Goal: Task Accomplishment & Management: Use online tool/utility

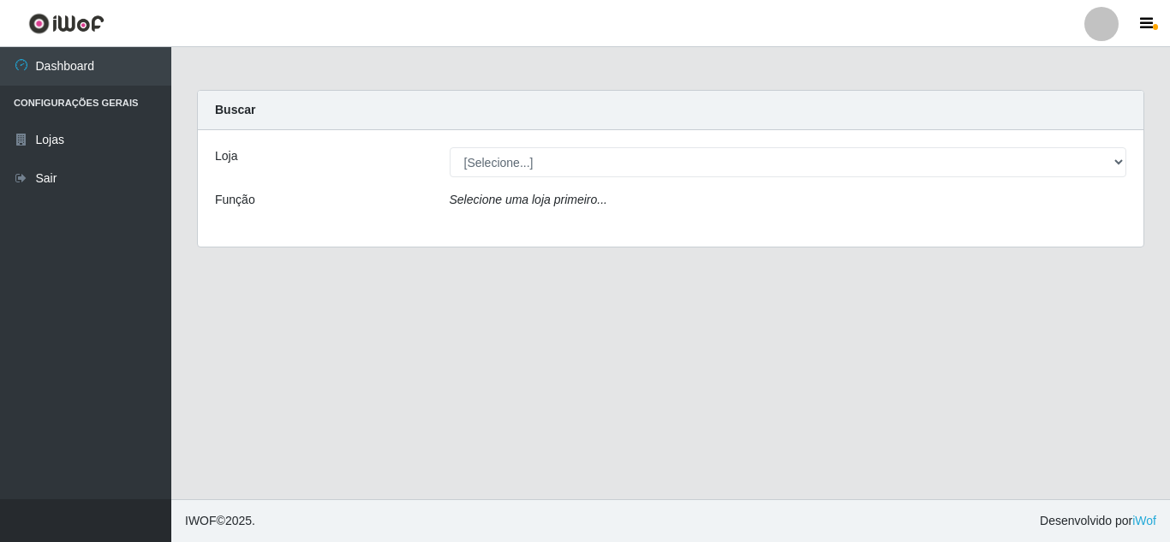
click at [574, 146] on div "Loja [Selecione...] Rede Compras Supermercados - LOJA 5 Função Selecione uma lo…" at bounding box center [670, 188] width 945 height 116
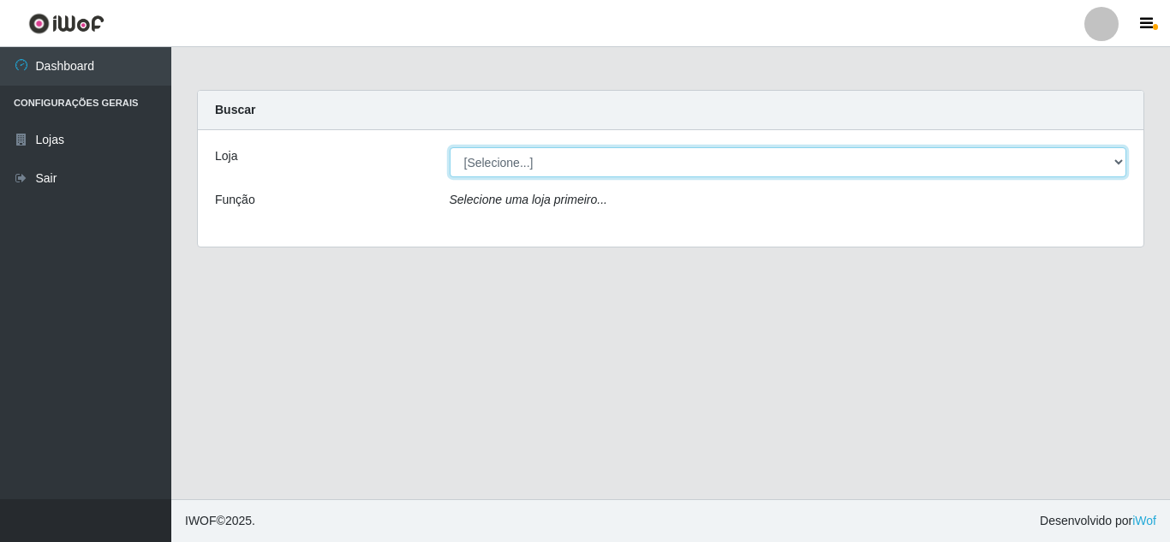
click at [568, 160] on select "[Selecione...] Rede Compras Supermercados - LOJA 5" at bounding box center [788, 162] width 677 height 30
select select "397"
click at [450, 147] on select "[Selecione...] Rede Compras Supermercados - LOJA 5" at bounding box center [788, 162] width 677 height 30
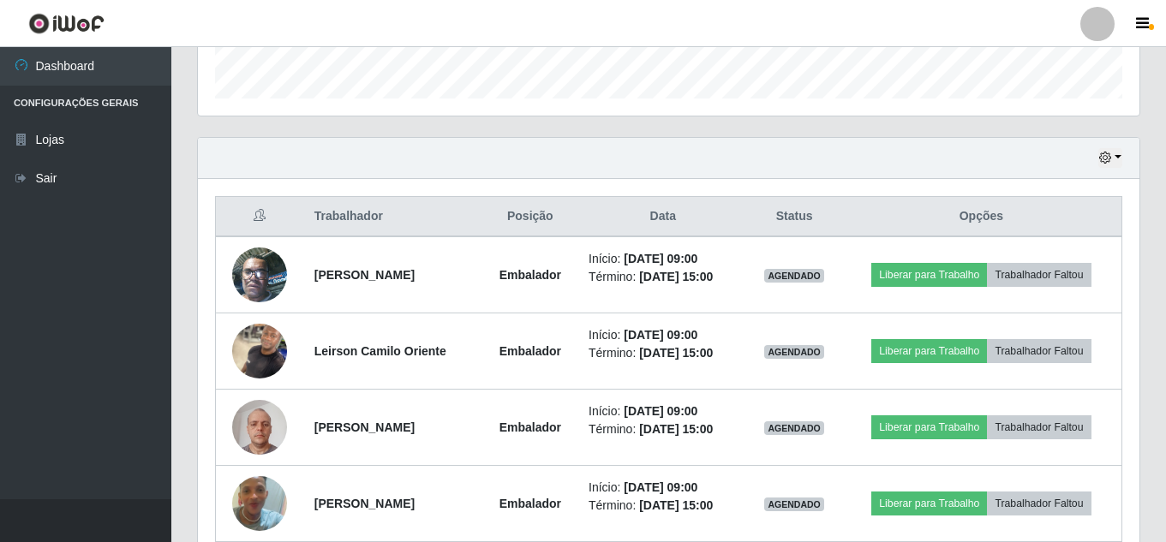
scroll to position [599, 0]
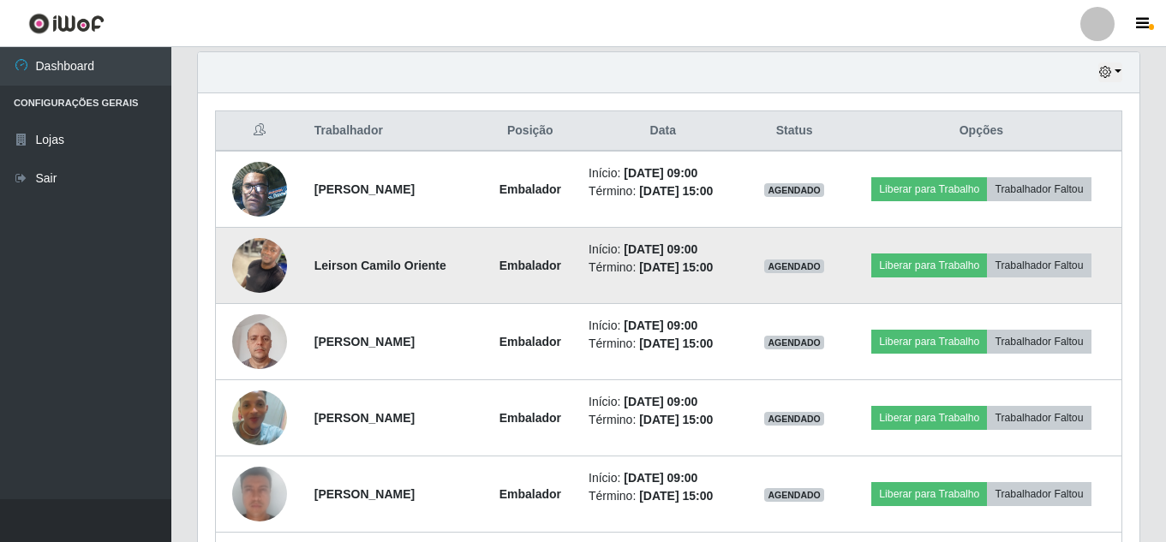
click at [273, 265] on img at bounding box center [259, 265] width 55 height 73
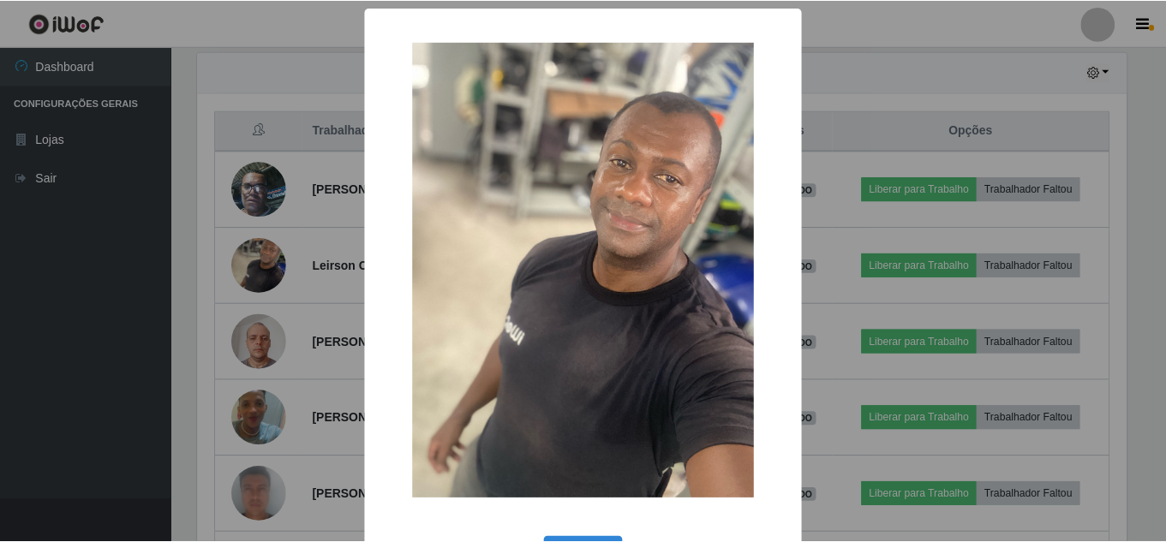
scroll to position [64, 0]
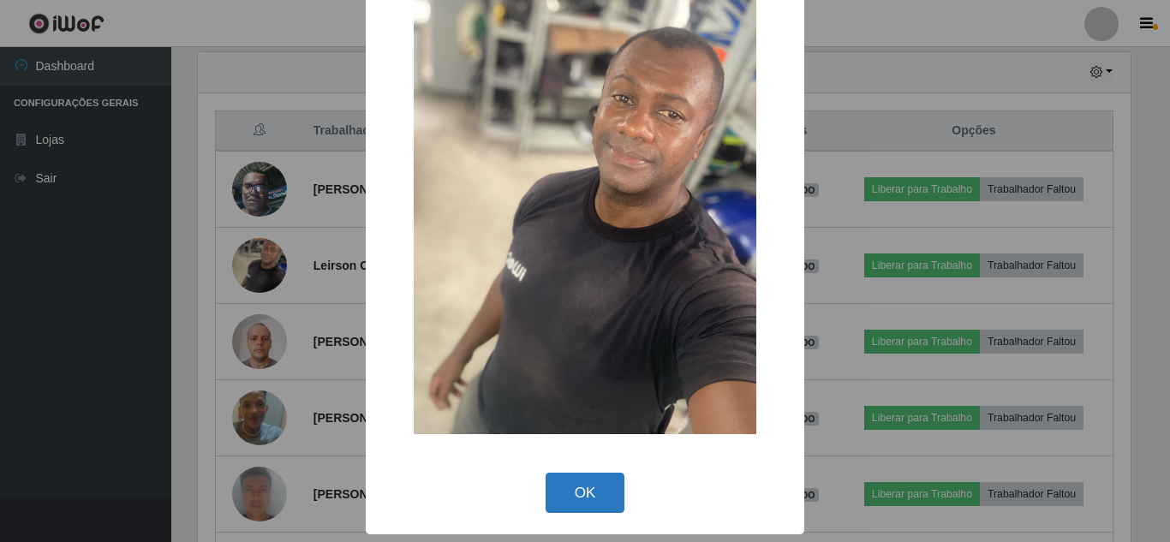
click at [587, 490] on button "OK" at bounding box center [586, 493] width 80 height 40
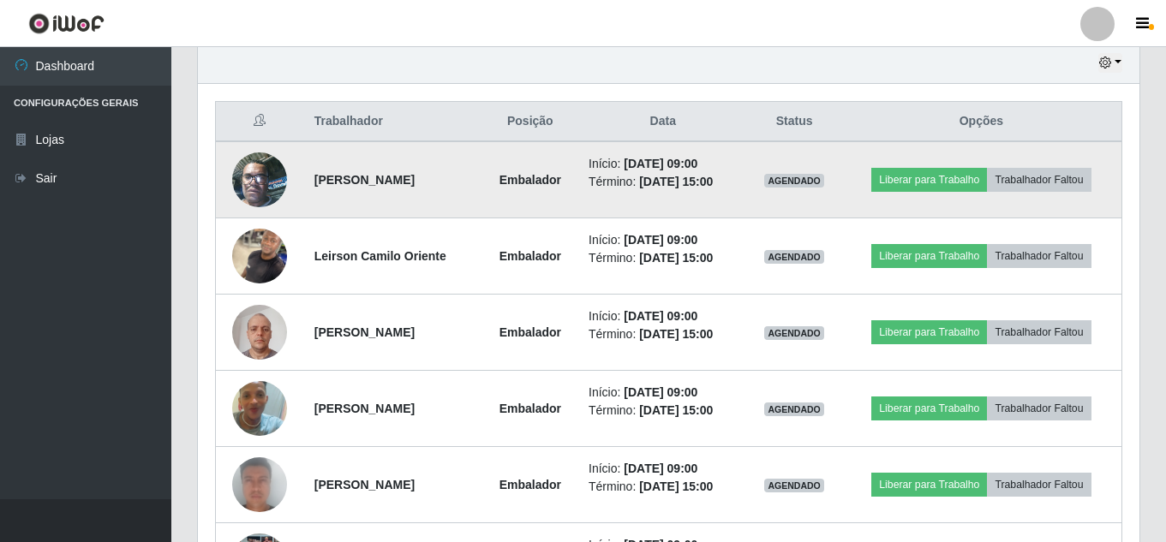
scroll to position [599, 0]
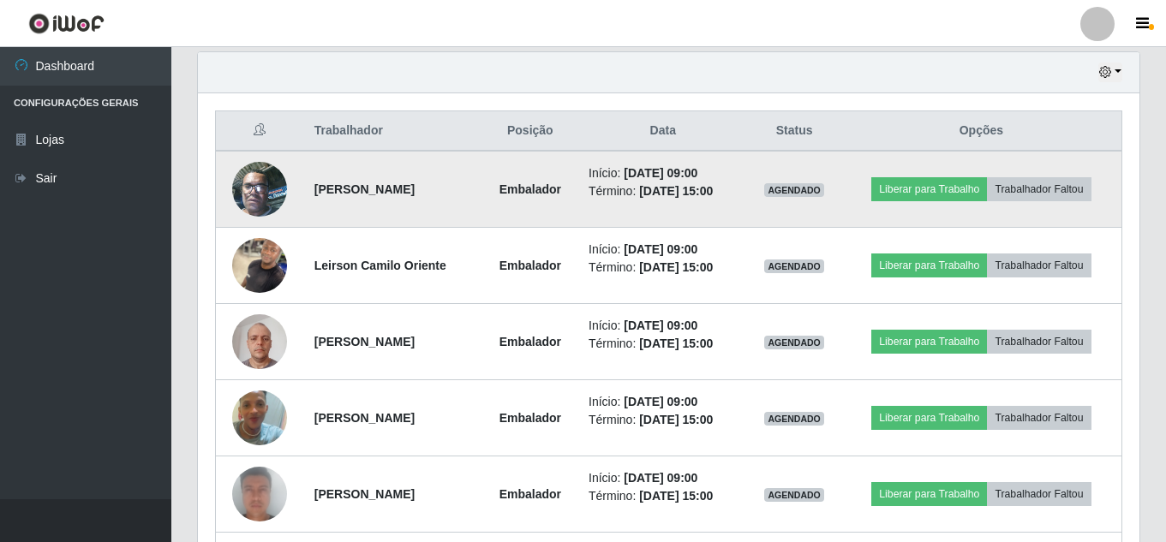
click at [307, 176] on td "[PERSON_NAME]" at bounding box center [393, 189] width 178 height 77
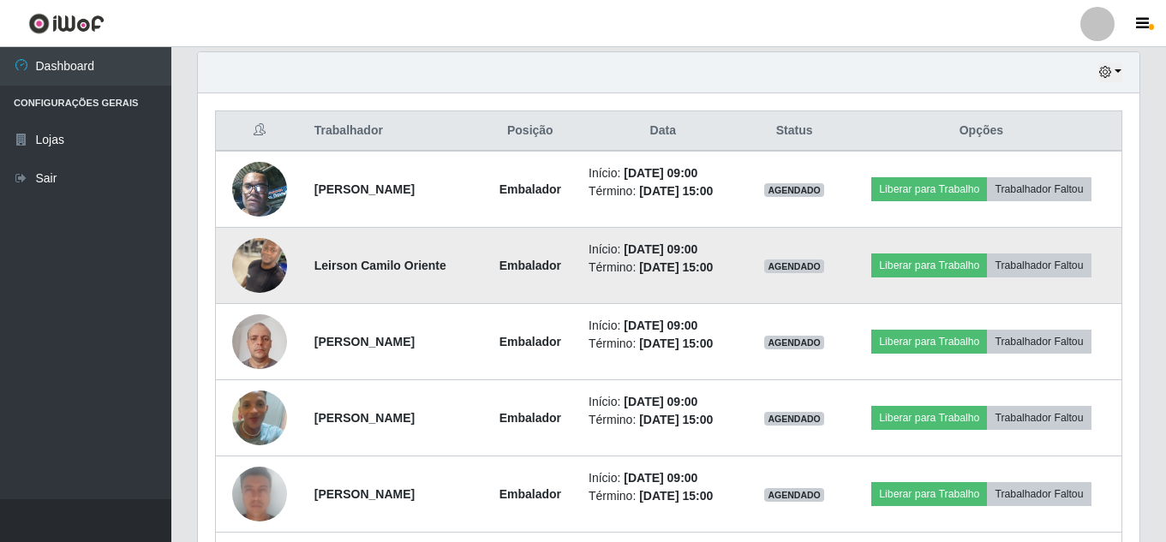
click at [307, 230] on td "Leirson Camilo Oriente" at bounding box center [393, 266] width 178 height 76
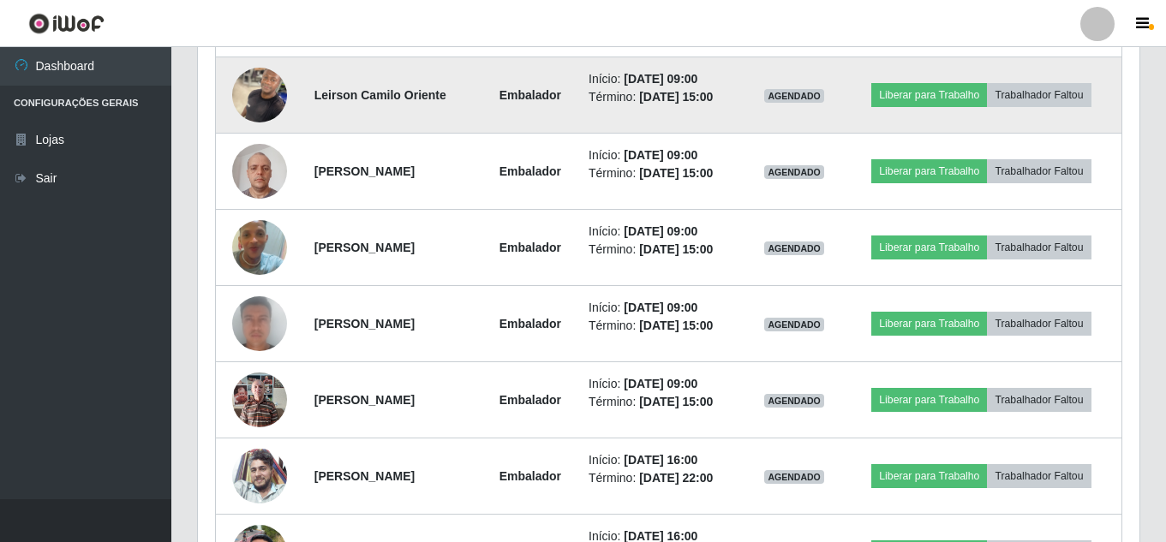
scroll to position [771, 0]
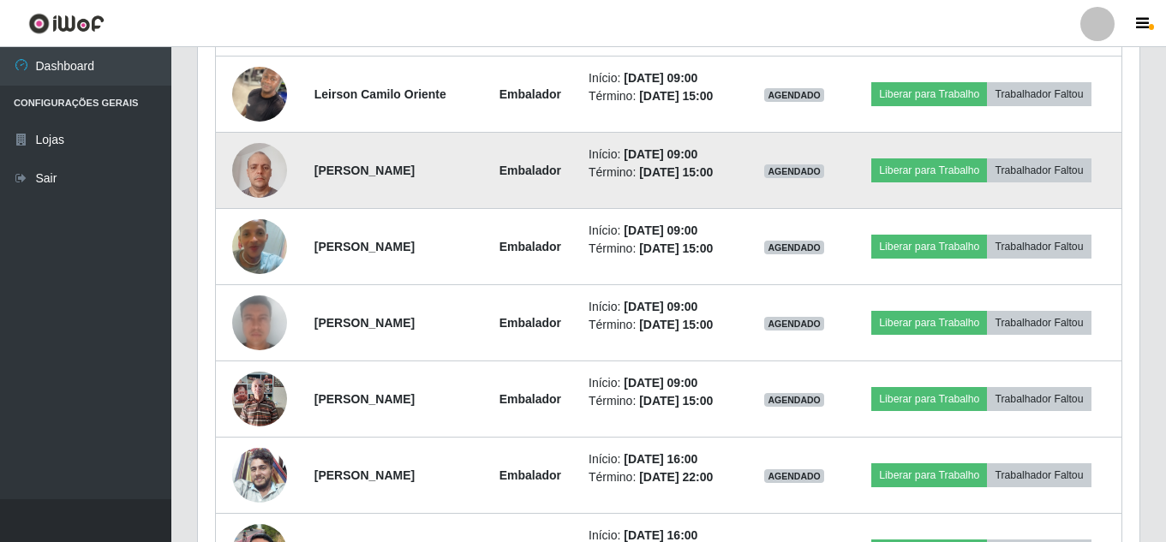
click at [377, 171] on strong "[PERSON_NAME]" at bounding box center [364, 171] width 100 height 14
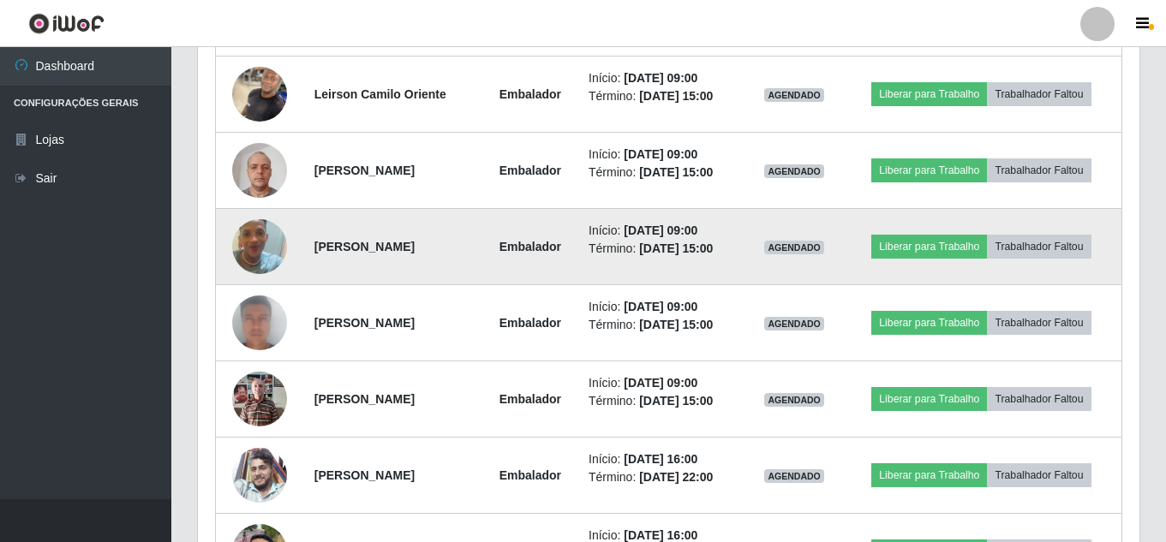
click at [352, 241] on strong "[PERSON_NAME]" at bounding box center [364, 247] width 100 height 14
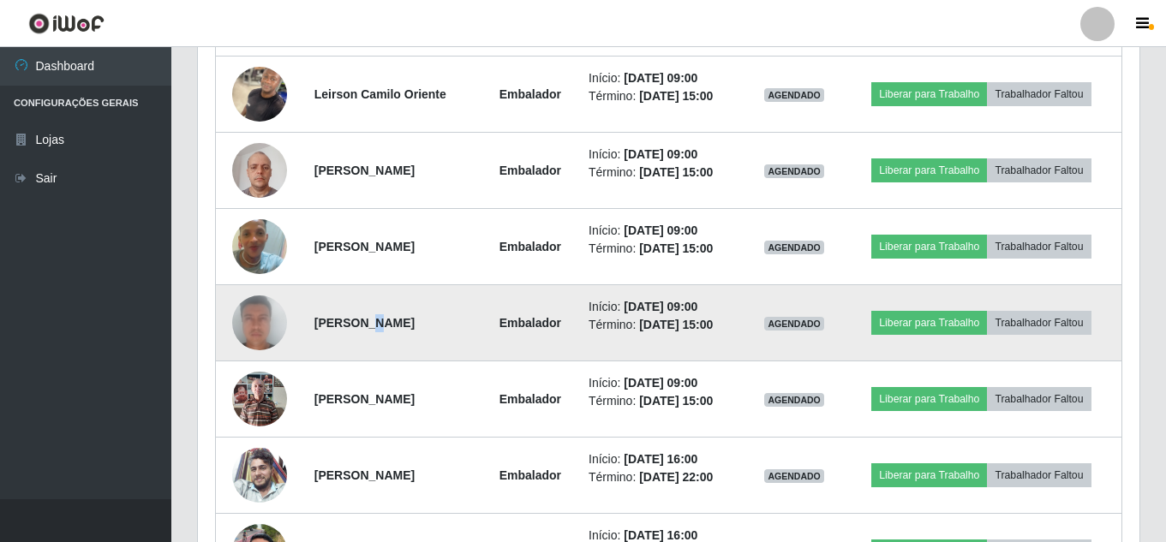
click at [353, 324] on strong "[PERSON_NAME]" at bounding box center [364, 323] width 100 height 14
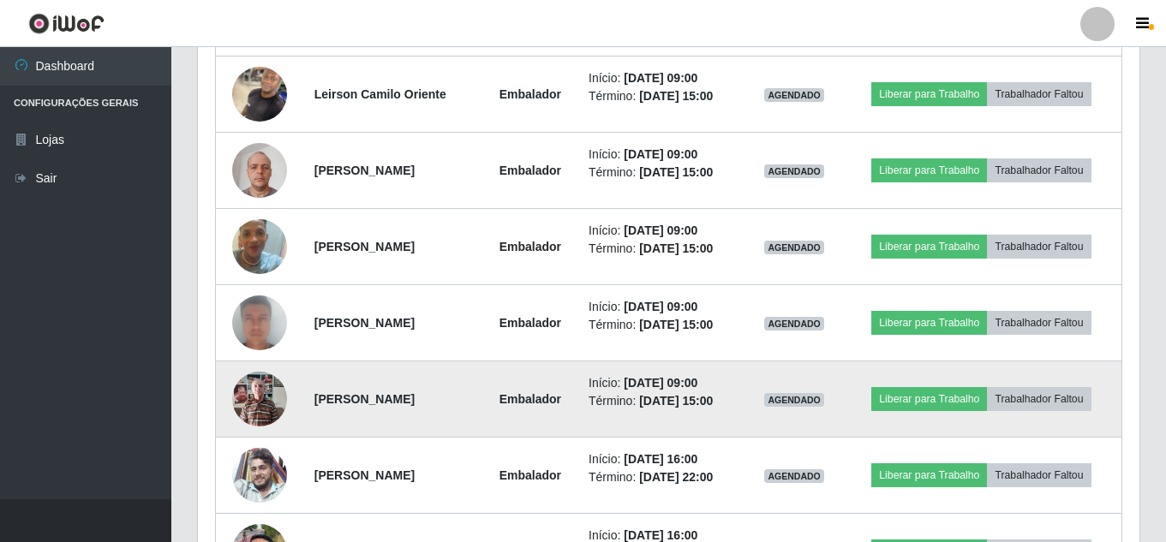
click at [350, 377] on td "[PERSON_NAME]" at bounding box center [393, 399] width 178 height 76
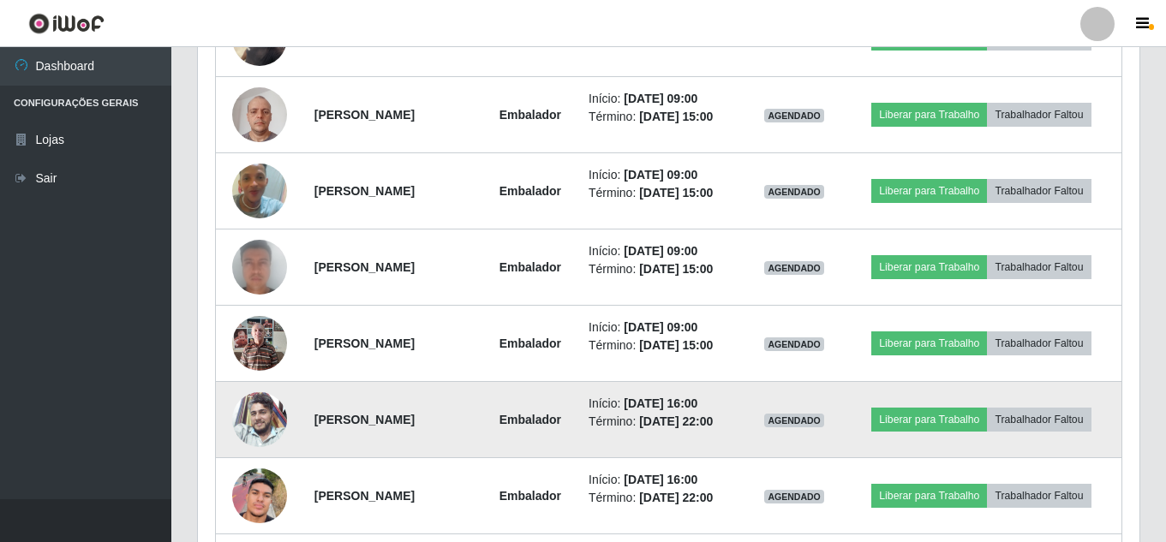
scroll to position [856, 0]
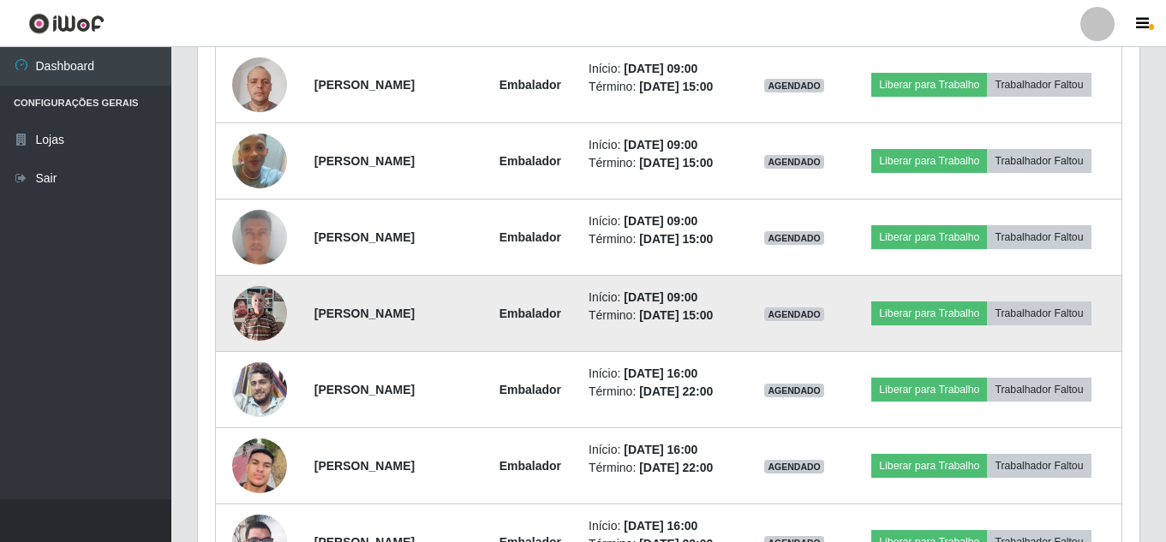
click at [252, 304] on img at bounding box center [259, 313] width 55 height 73
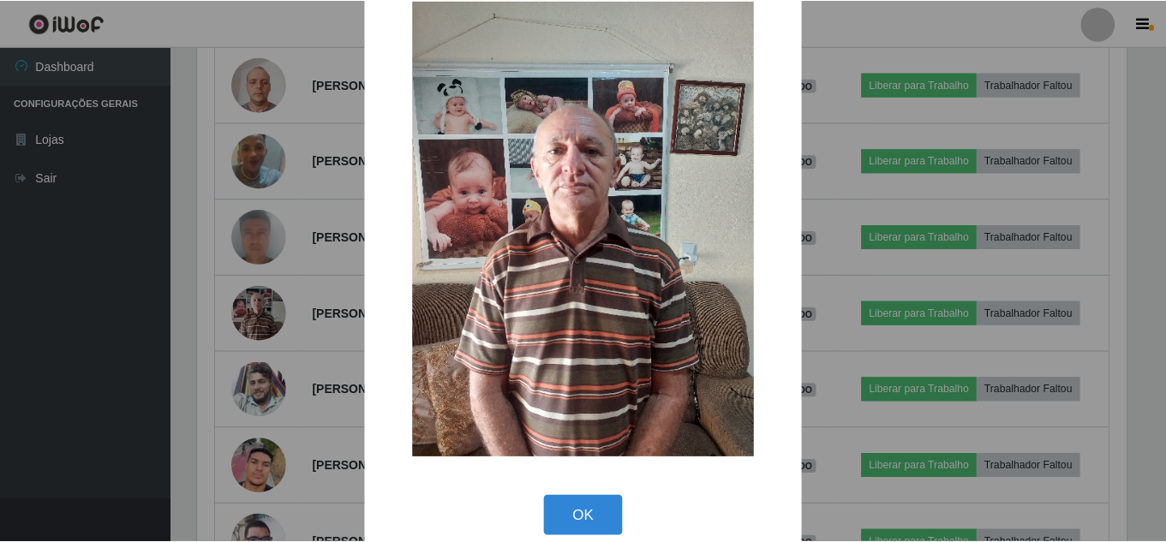
scroll to position [64, 0]
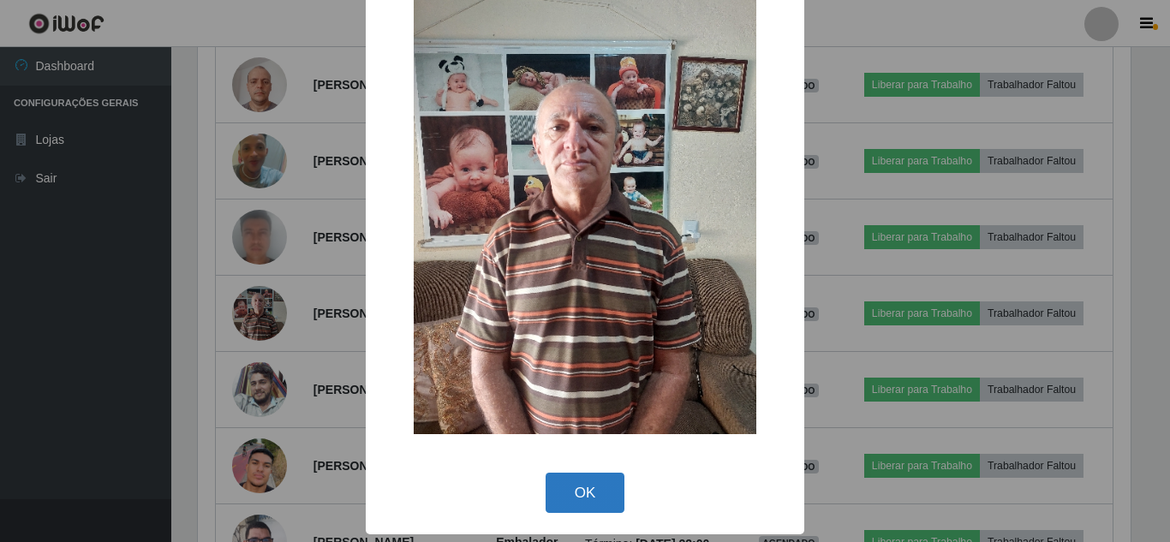
click at [563, 506] on button "OK" at bounding box center [586, 493] width 80 height 40
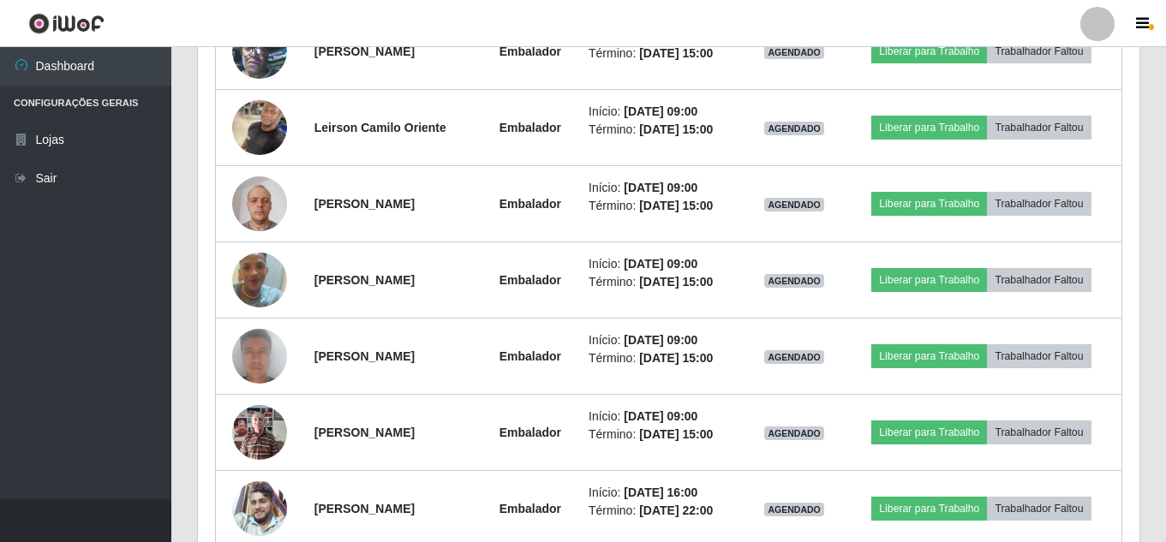
scroll to position [685, 0]
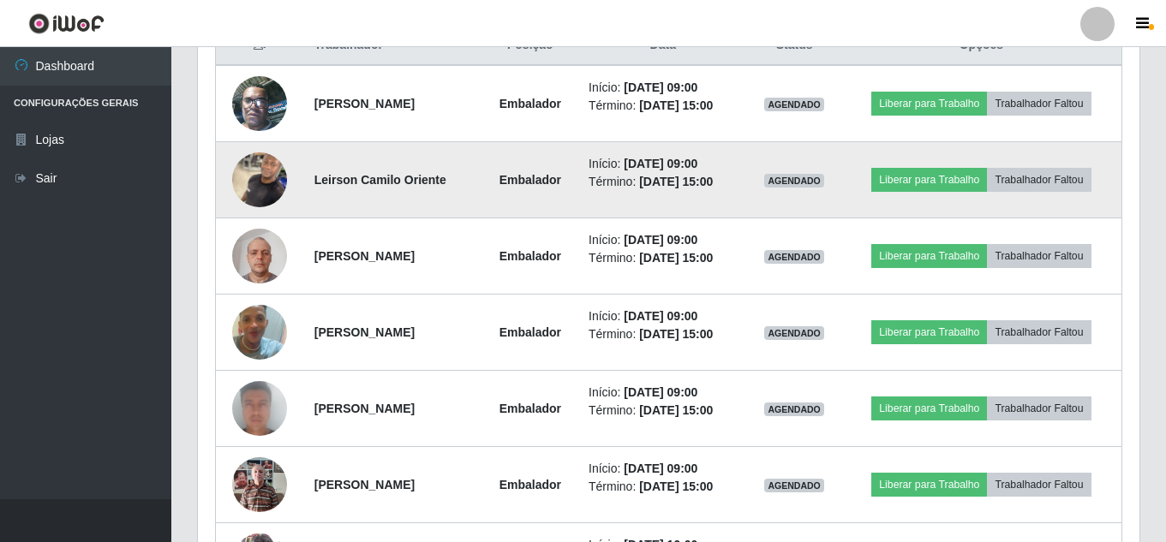
click at [260, 166] on img at bounding box center [259, 179] width 55 height 73
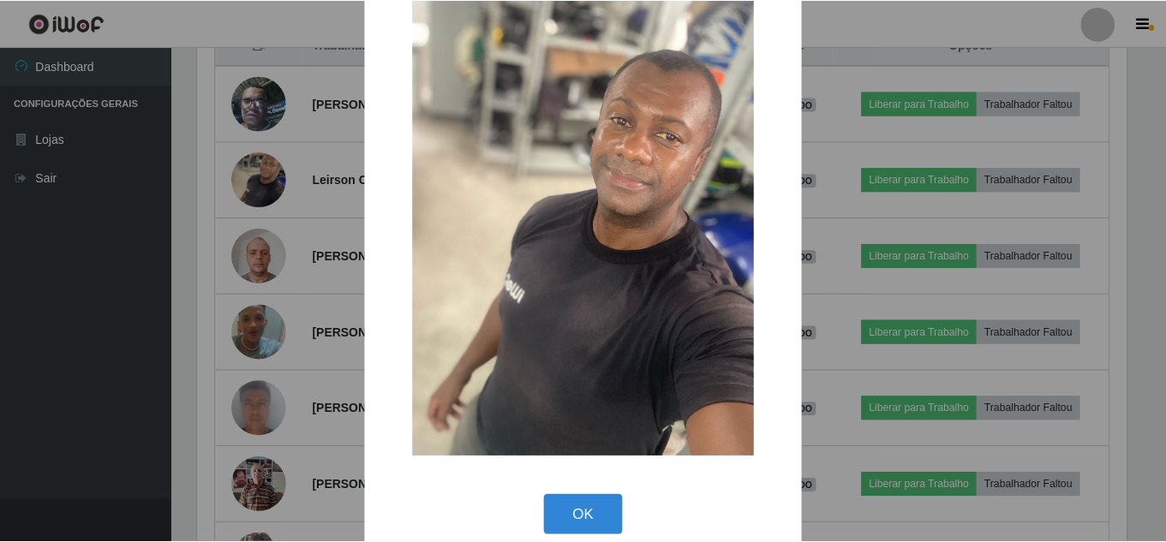
scroll to position [64, 0]
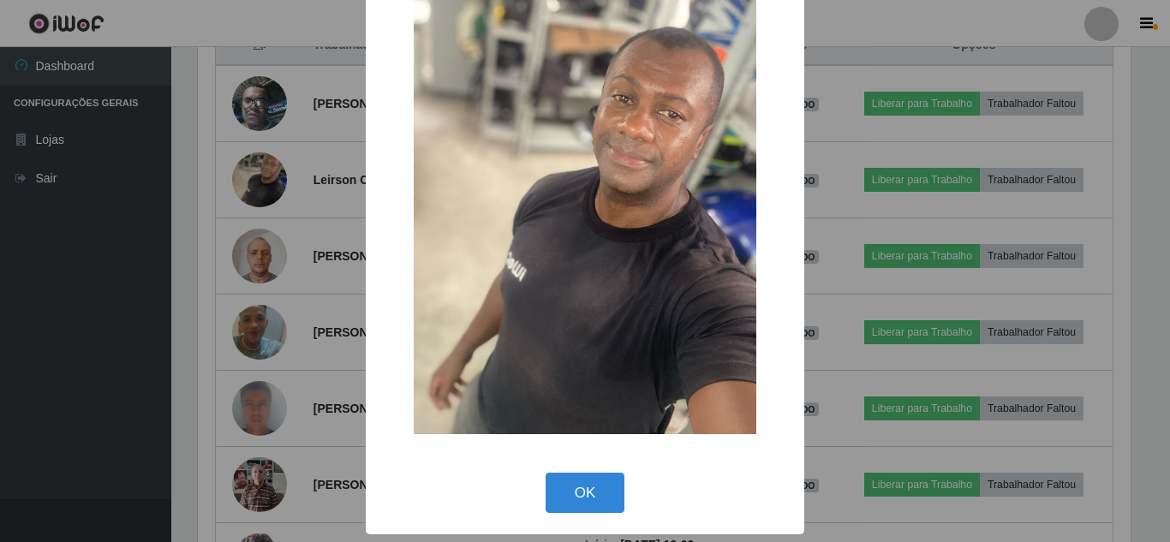
click at [237, 243] on div "× OK Cancel" at bounding box center [585, 271] width 1170 height 542
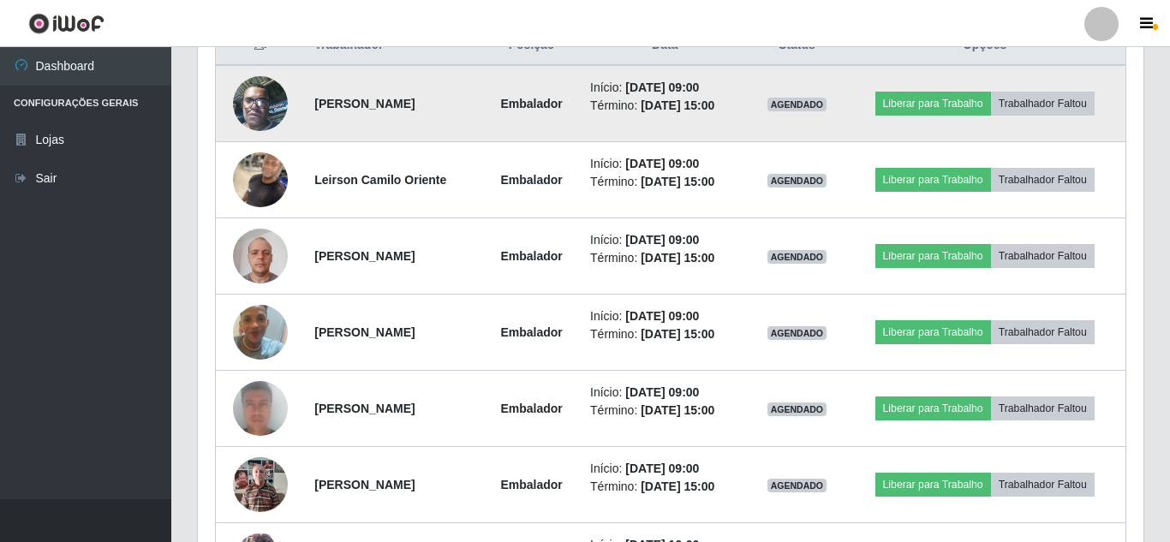
scroll to position [355, 941]
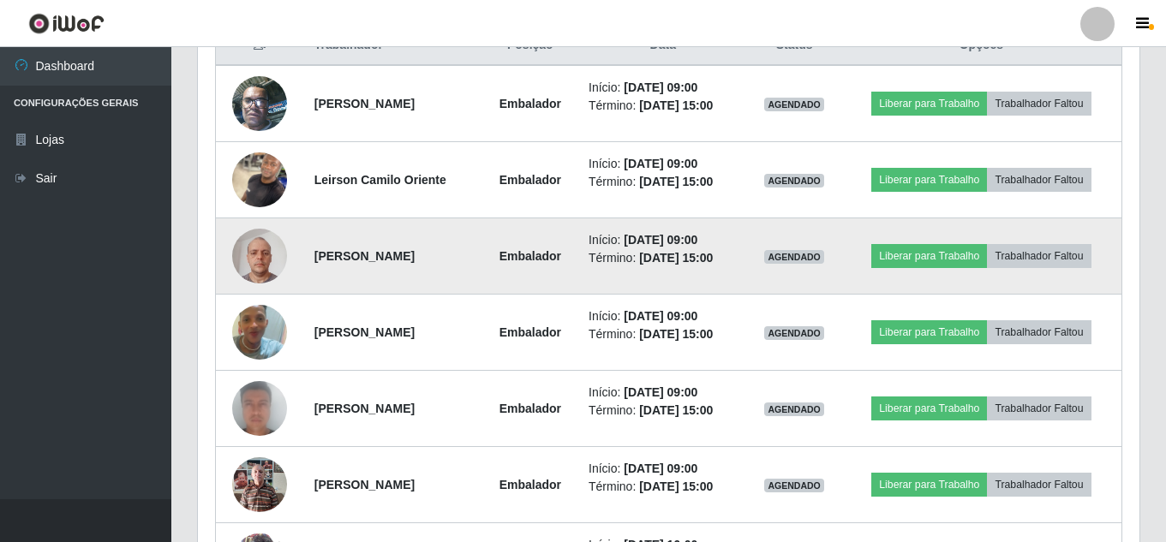
click at [482, 241] on td "[PERSON_NAME]" at bounding box center [393, 256] width 178 height 76
click at [957, 249] on button "Liberar para Trabalho" at bounding box center [929, 256] width 116 height 24
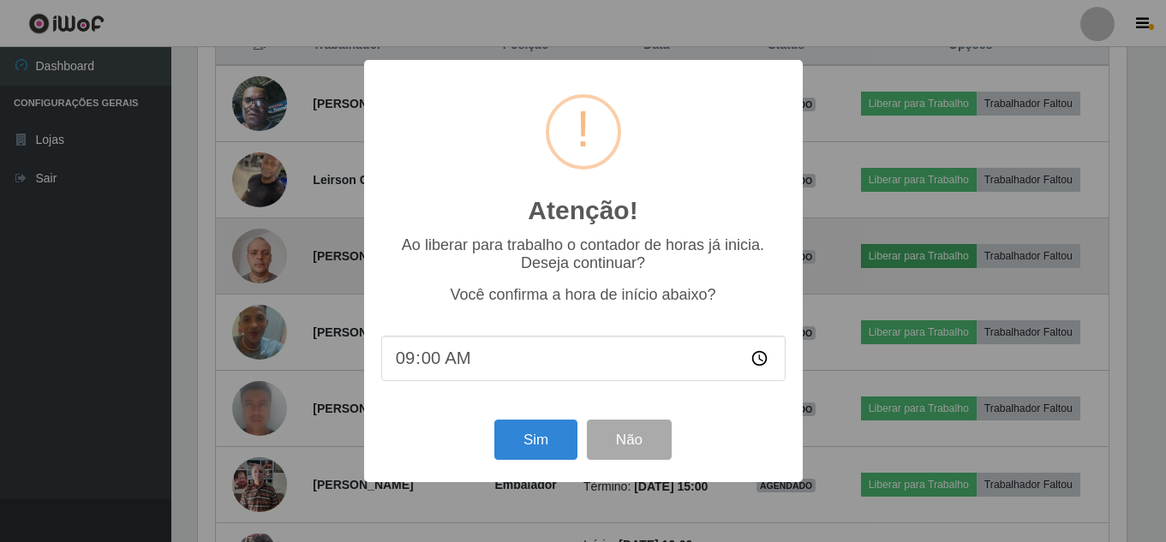
scroll to position [355, 933]
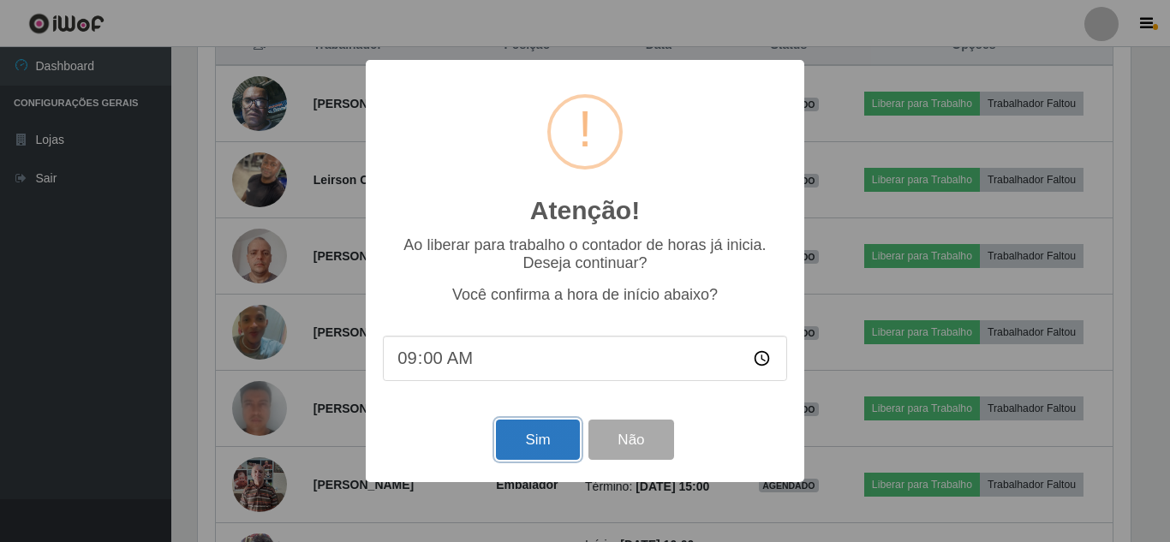
click at [515, 455] on button "Sim" at bounding box center [537, 440] width 83 height 40
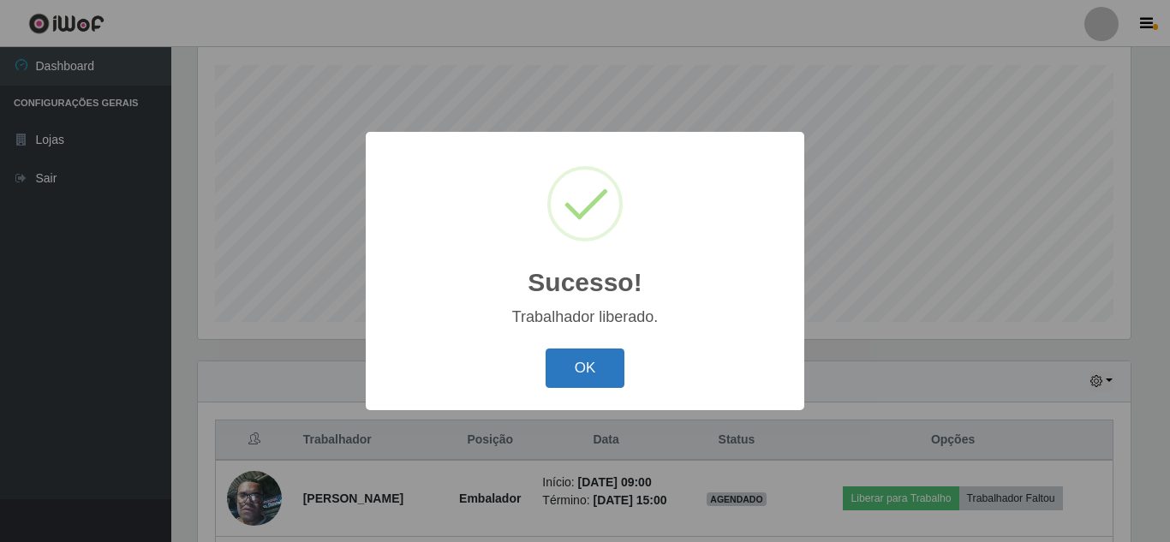
click at [587, 381] on button "OK" at bounding box center [586, 369] width 80 height 40
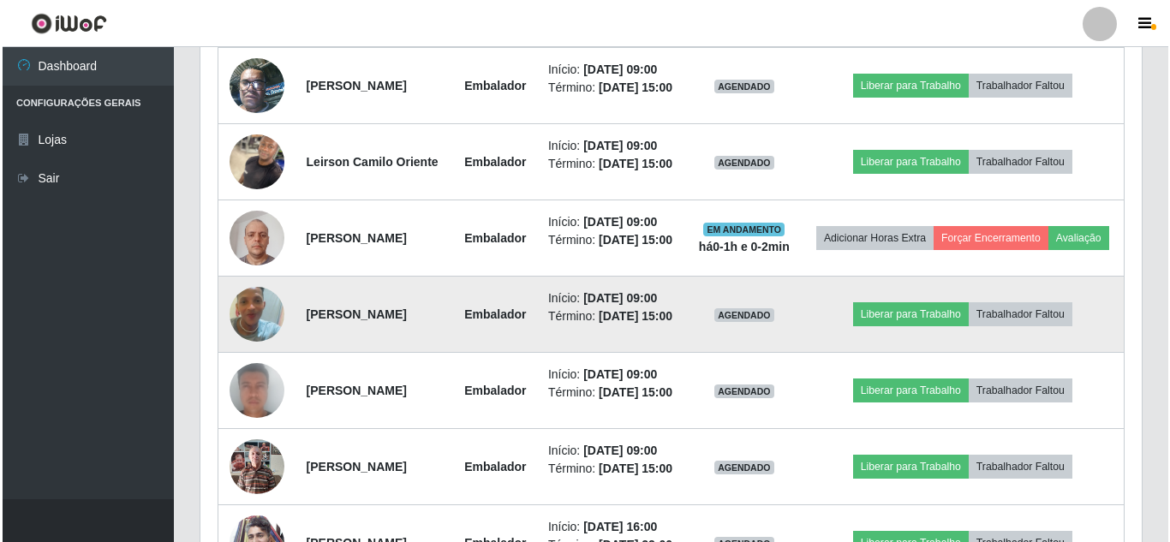
scroll to position [718, 0]
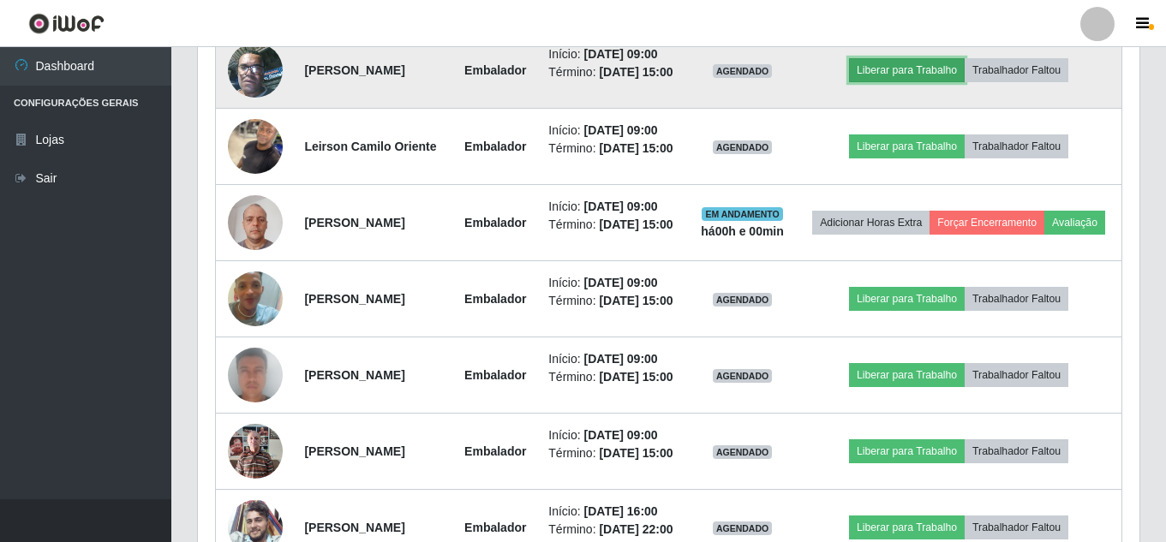
click at [891, 82] on button "Liberar para Trabalho" at bounding box center [907, 70] width 116 height 24
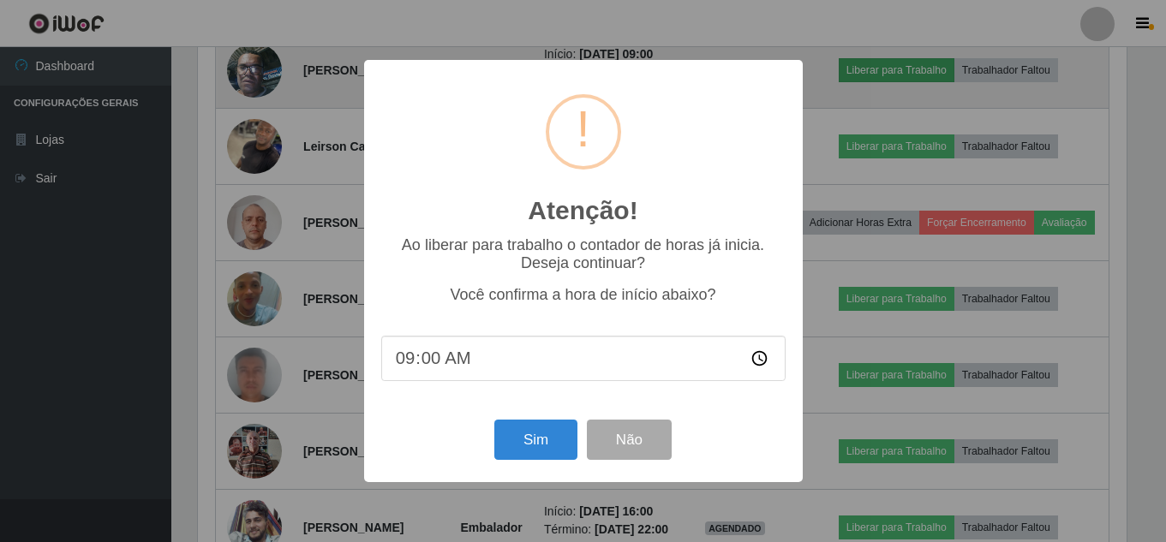
scroll to position [355, 933]
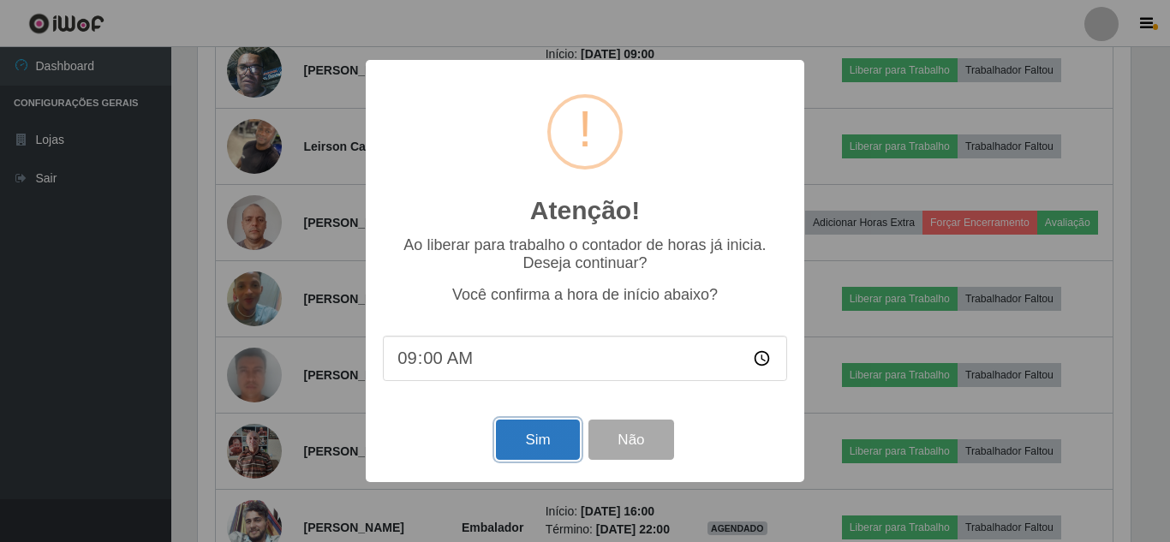
click at [539, 426] on button "Sim" at bounding box center [537, 440] width 83 height 40
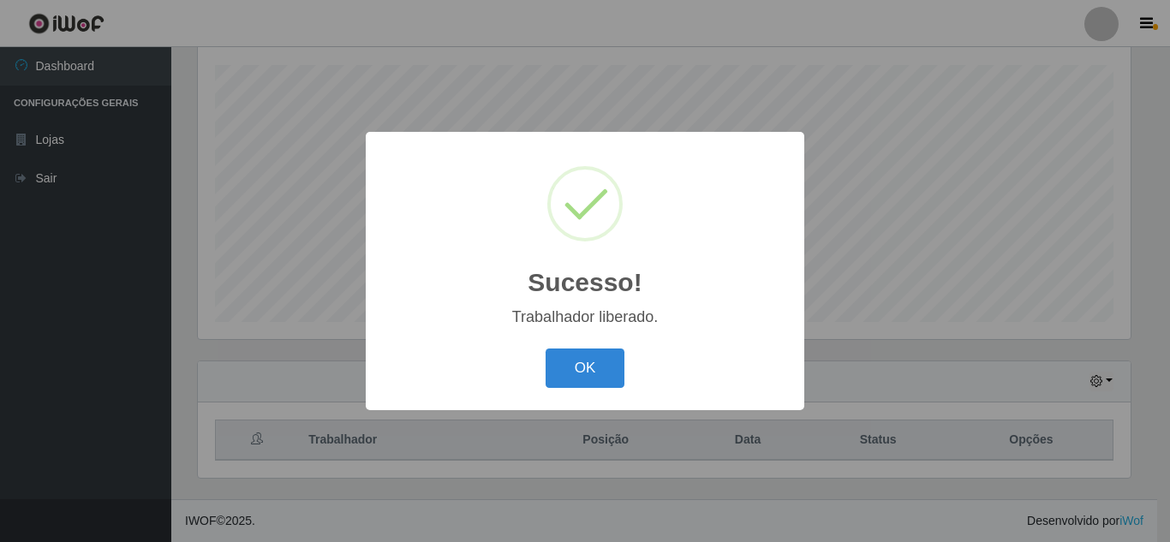
click at [590, 360] on button "OK" at bounding box center [586, 369] width 80 height 40
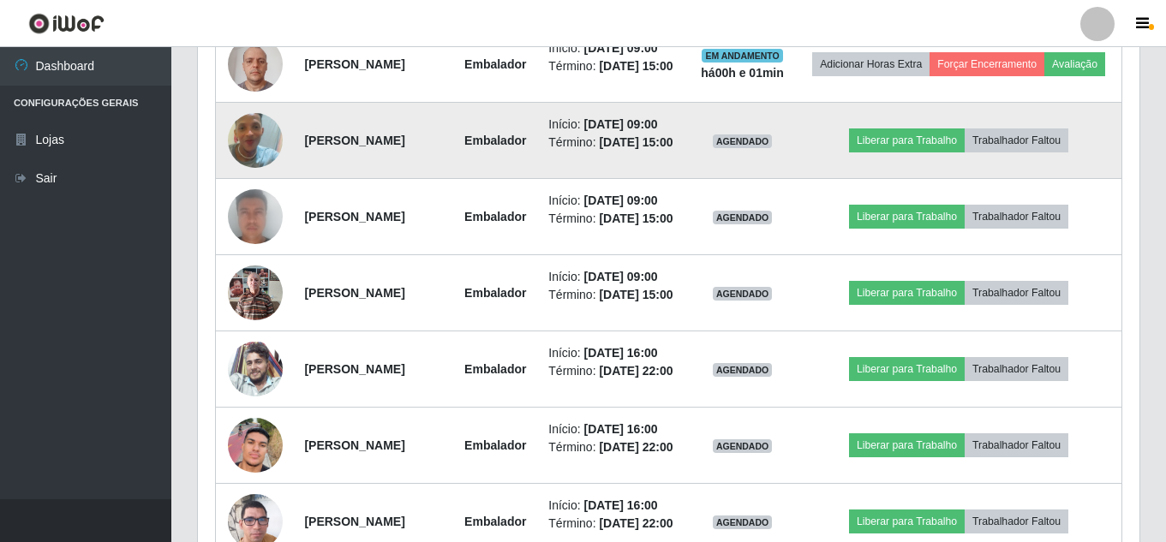
scroll to position [975, 0]
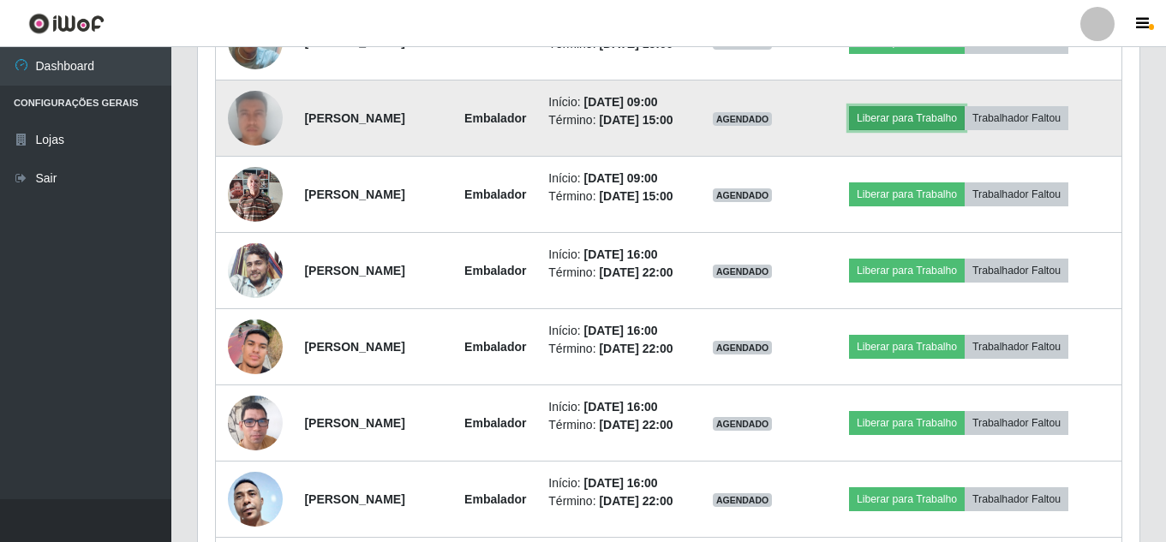
click at [913, 130] on button "Liberar para Trabalho" at bounding box center [907, 118] width 116 height 24
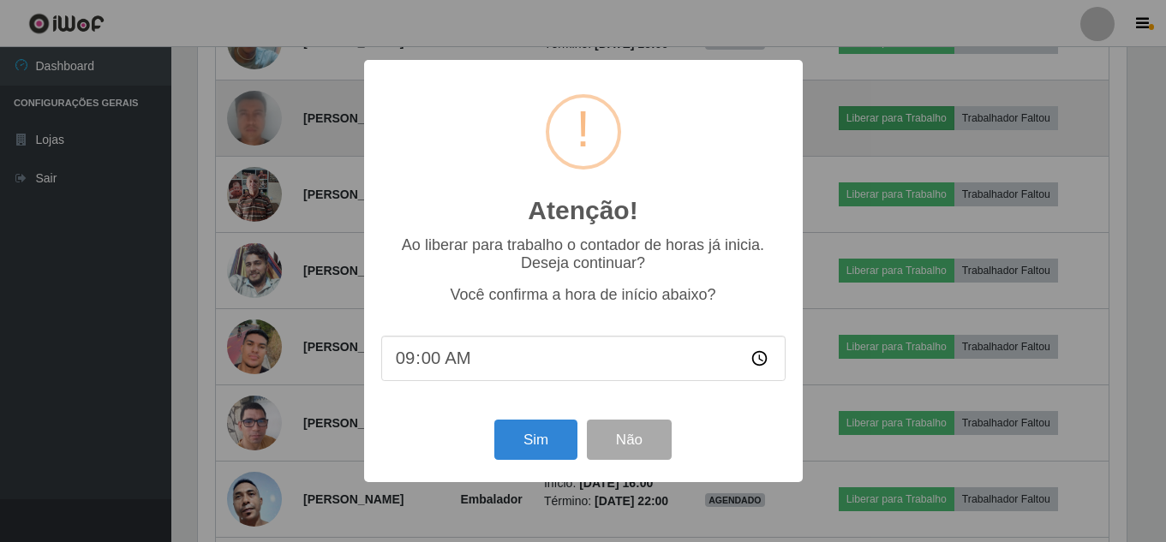
scroll to position [355, 933]
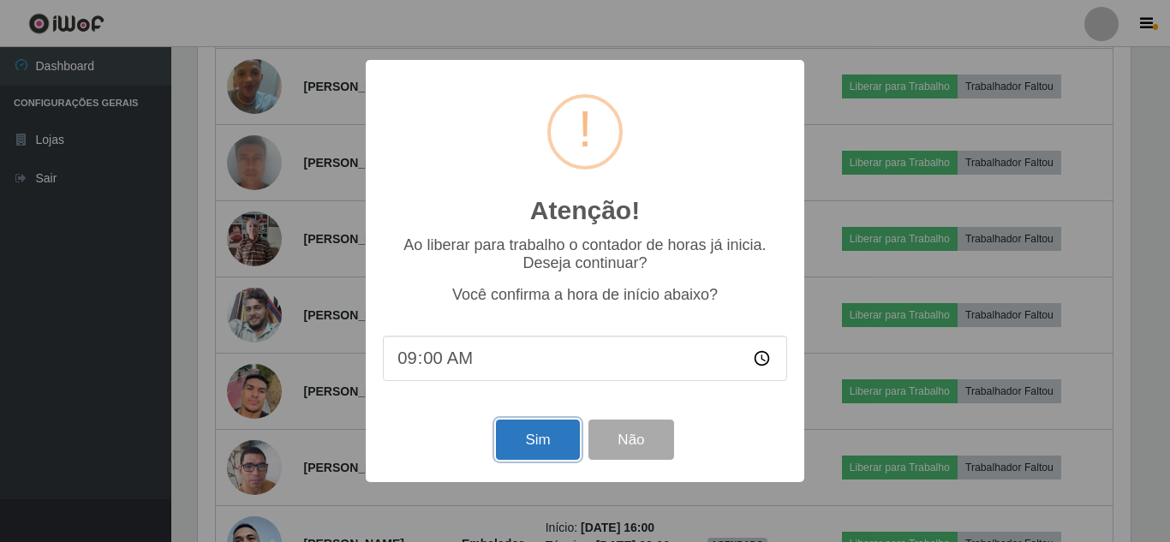
click at [521, 444] on button "Sim" at bounding box center [537, 440] width 83 height 40
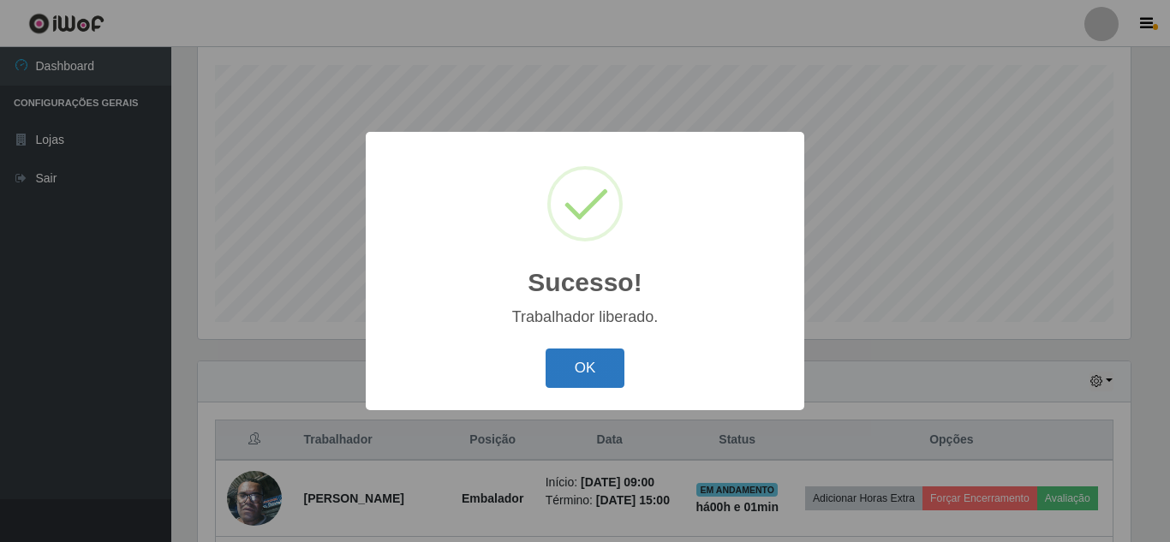
click at [602, 363] on button "OK" at bounding box center [586, 369] width 80 height 40
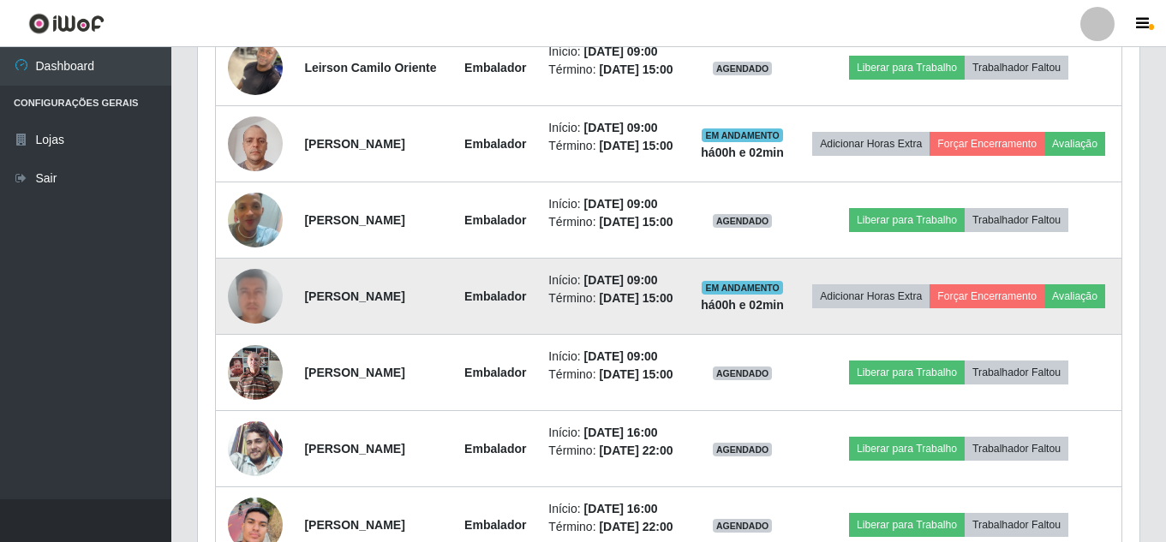
scroll to position [804, 0]
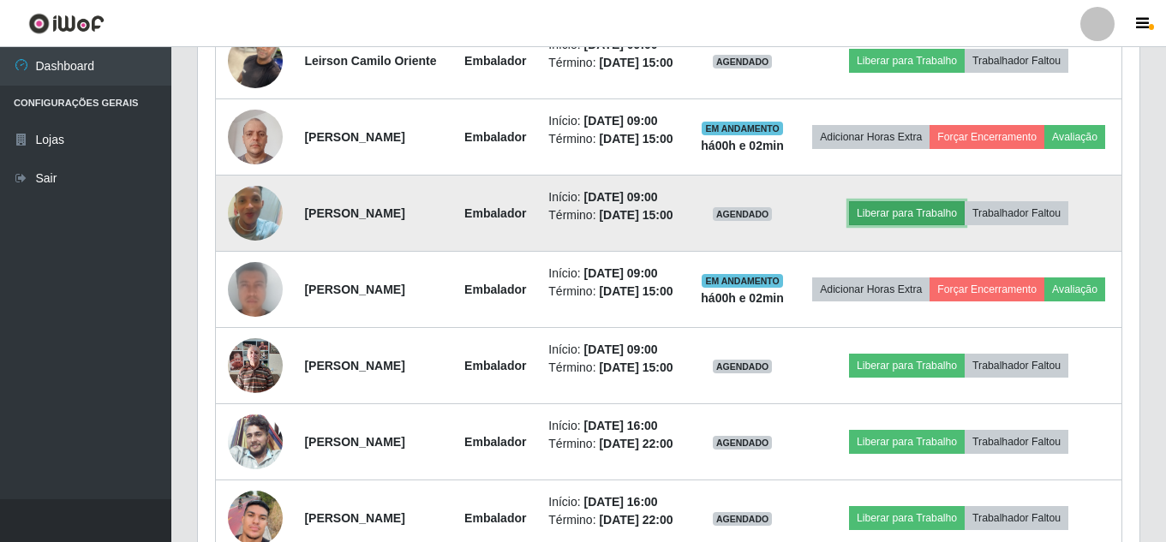
click at [898, 225] on button "Liberar para Trabalho" at bounding box center [907, 213] width 116 height 24
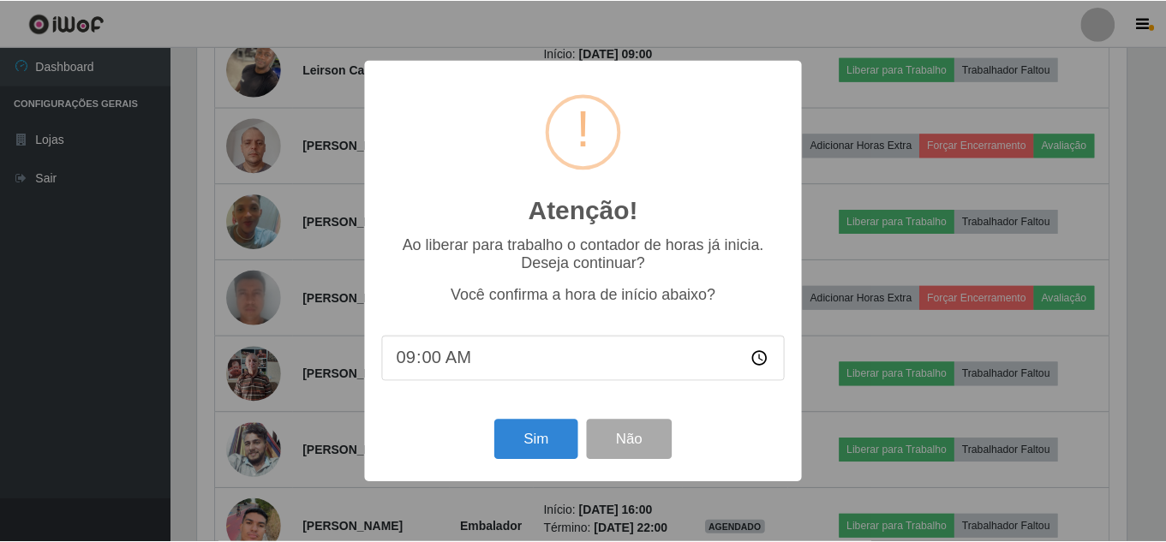
scroll to position [355, 933]
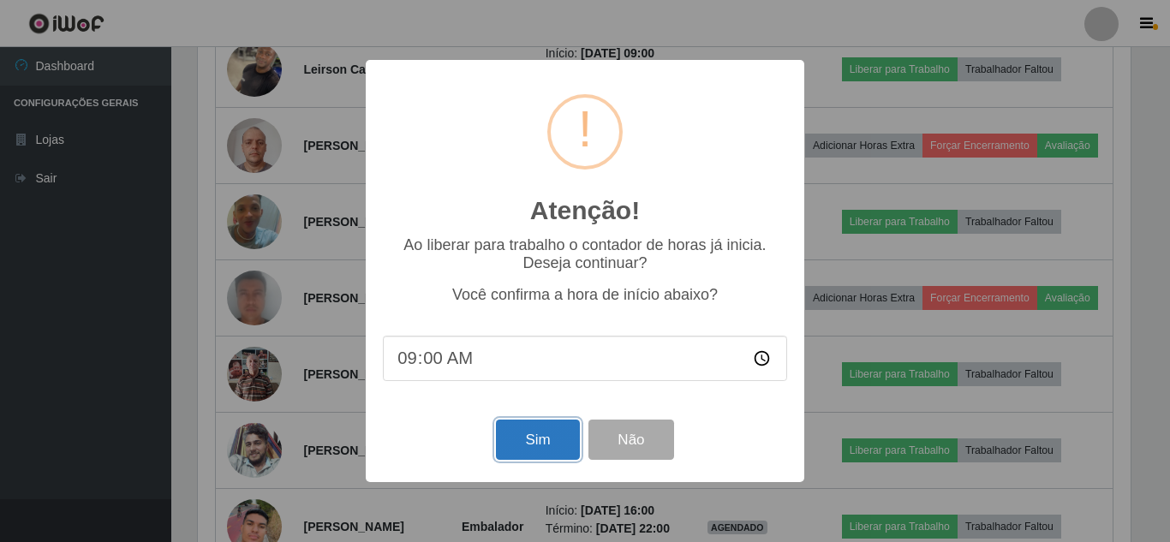
click at [552, 432] on button "Sim" at bounding box center [537, 440] width 83 height 40
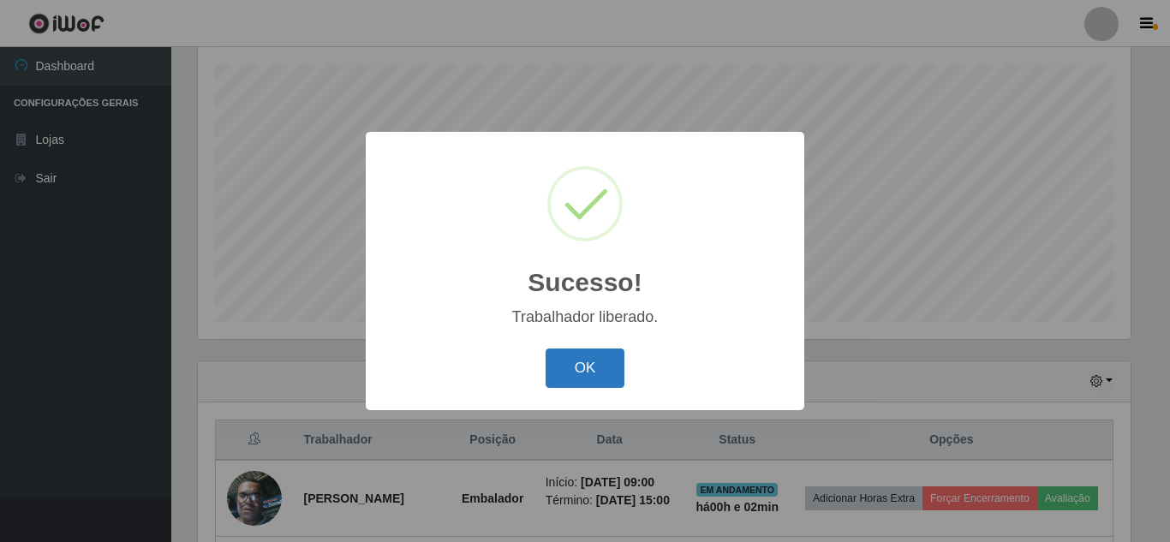
click at [613, 362] on button "OK" at bounding box center [586, 369] width 80 height 40
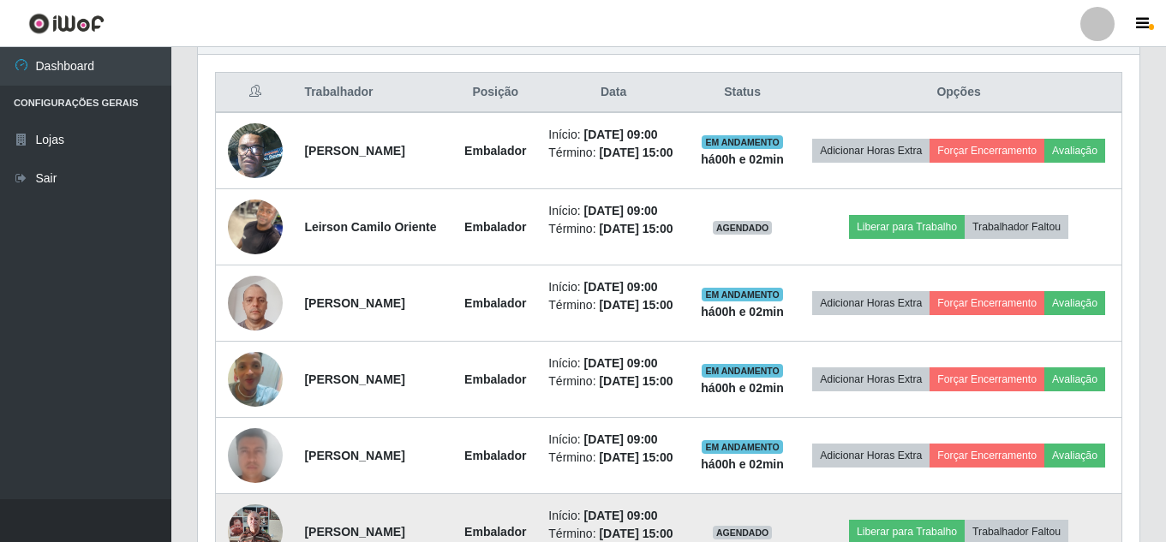
scroll to position [633, 0]
